Goal: Information Seeking & Learning: Learn about a topic

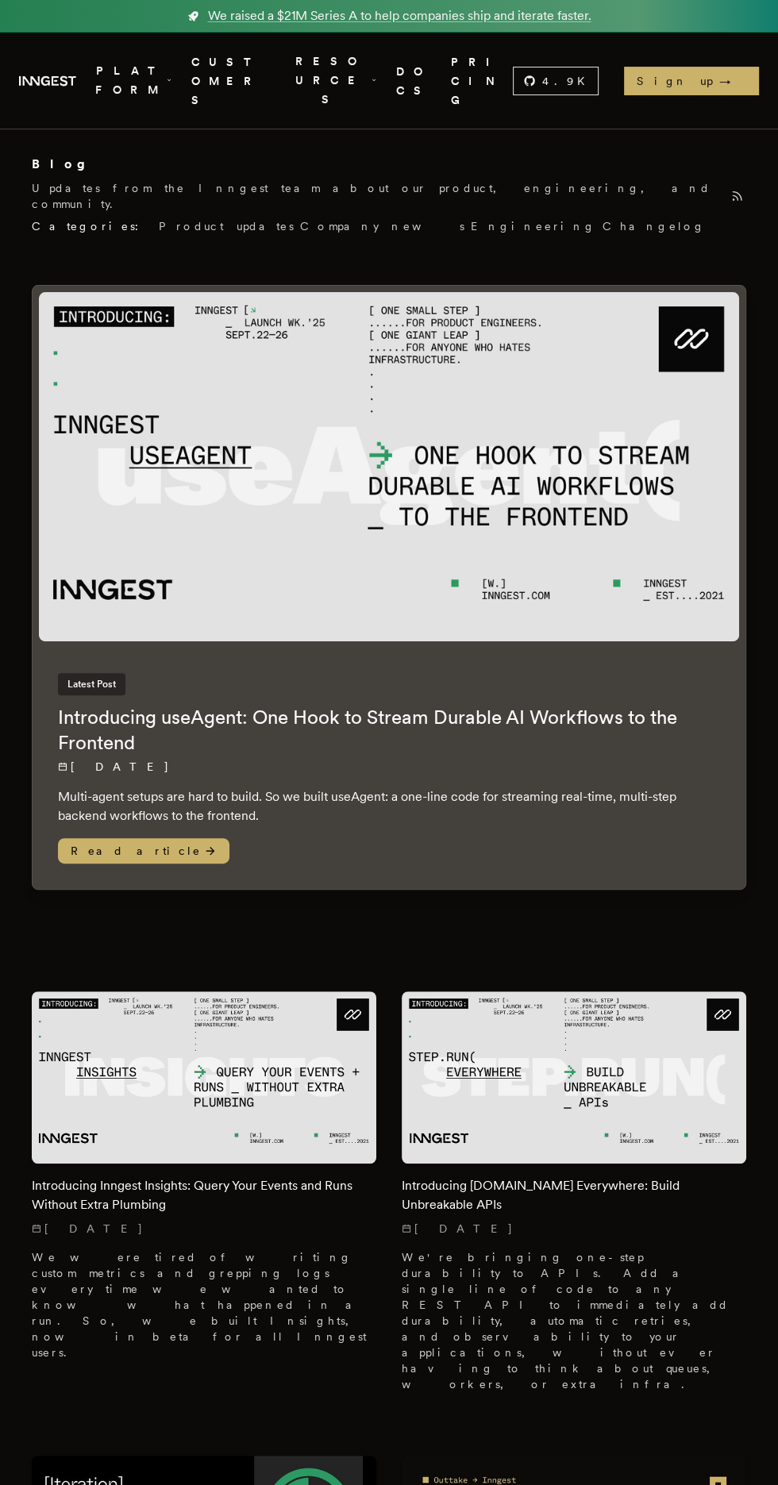
click at [72, 705] on h2 "Introducing useAgent: One Hook to Stream Durable AI Workflows to the Frontend" at bounding box center [389, 730] width 662 height 51
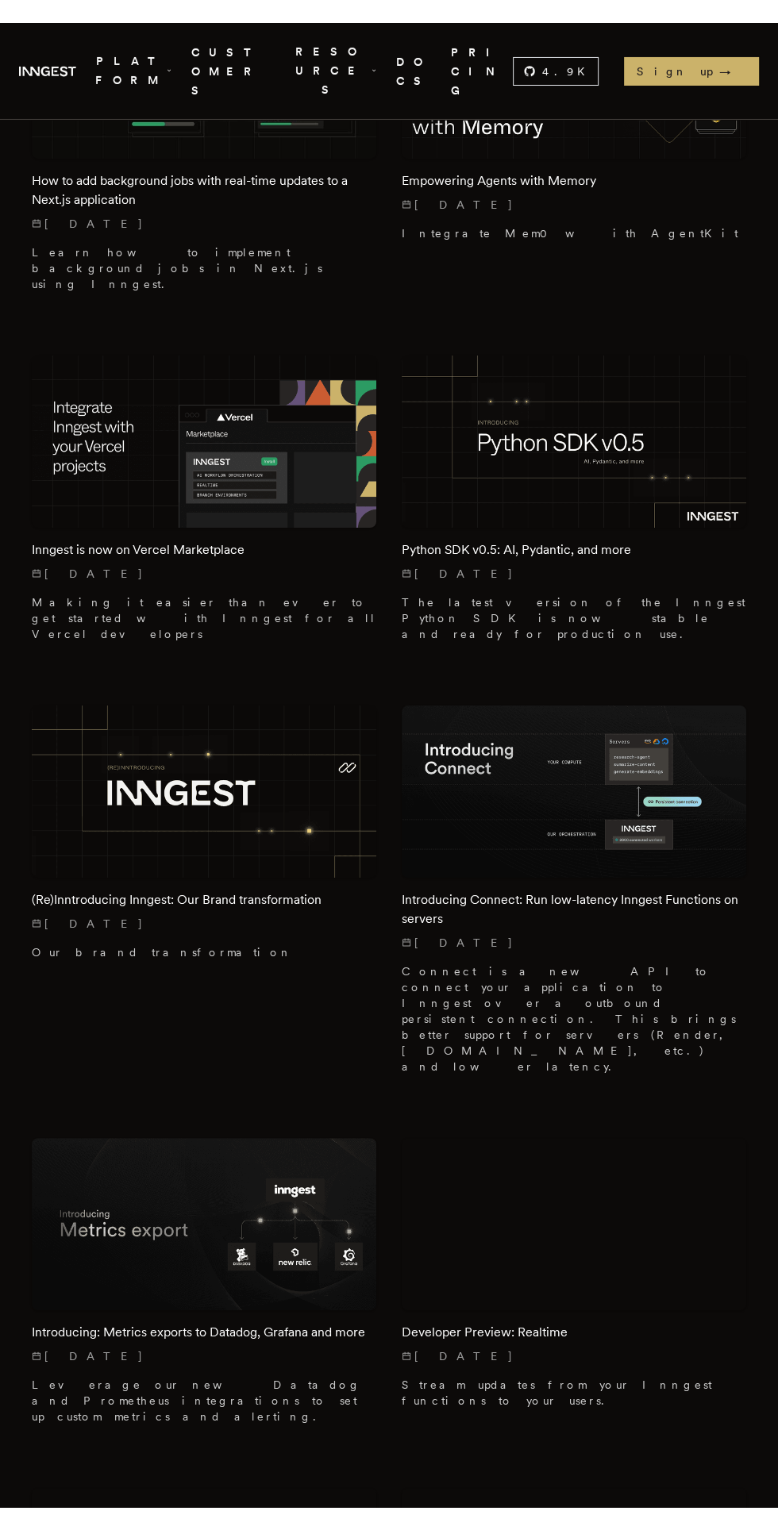
scroll to position [3591, 0]
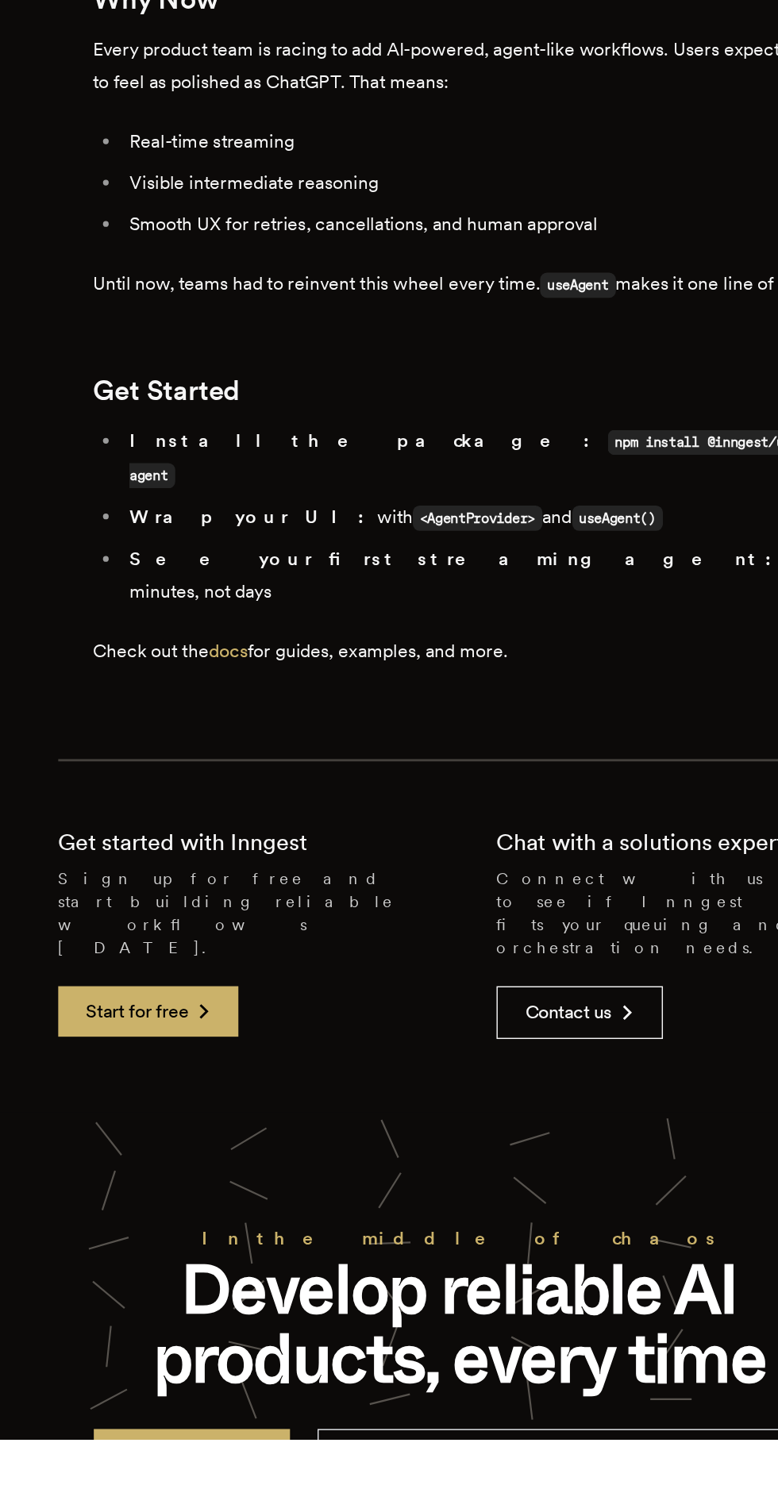
scroll to position [2611, 0]
